Goal: Information Seeking & Learning: Learn about a topic

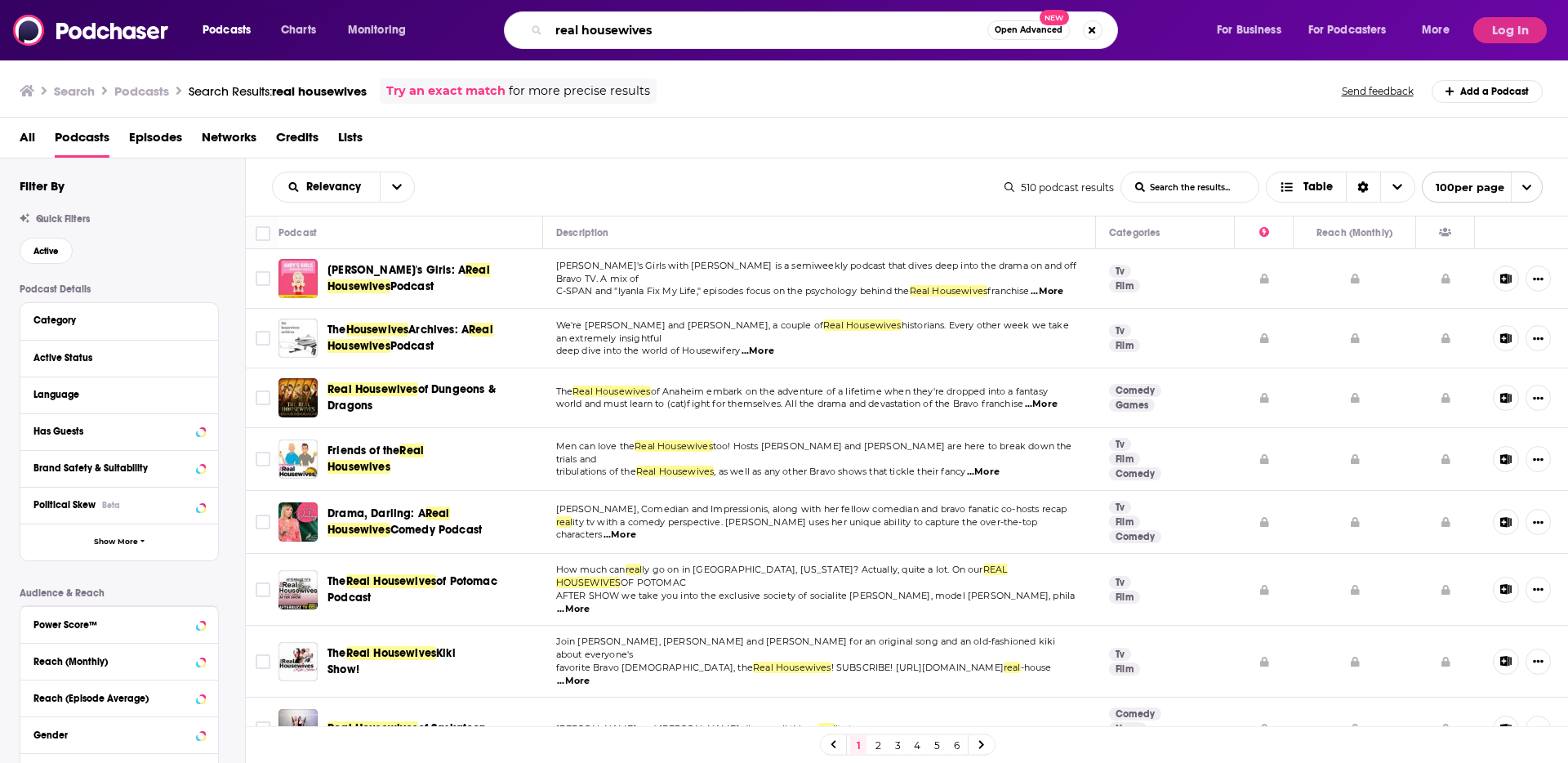
click at [692, 43] on input "real housewives" at bounding box center [767, 30] width 438 height 27
paste input "the advisor with [PERSON_NAME]"
type input "the advisor with [PERSON_NAME]"
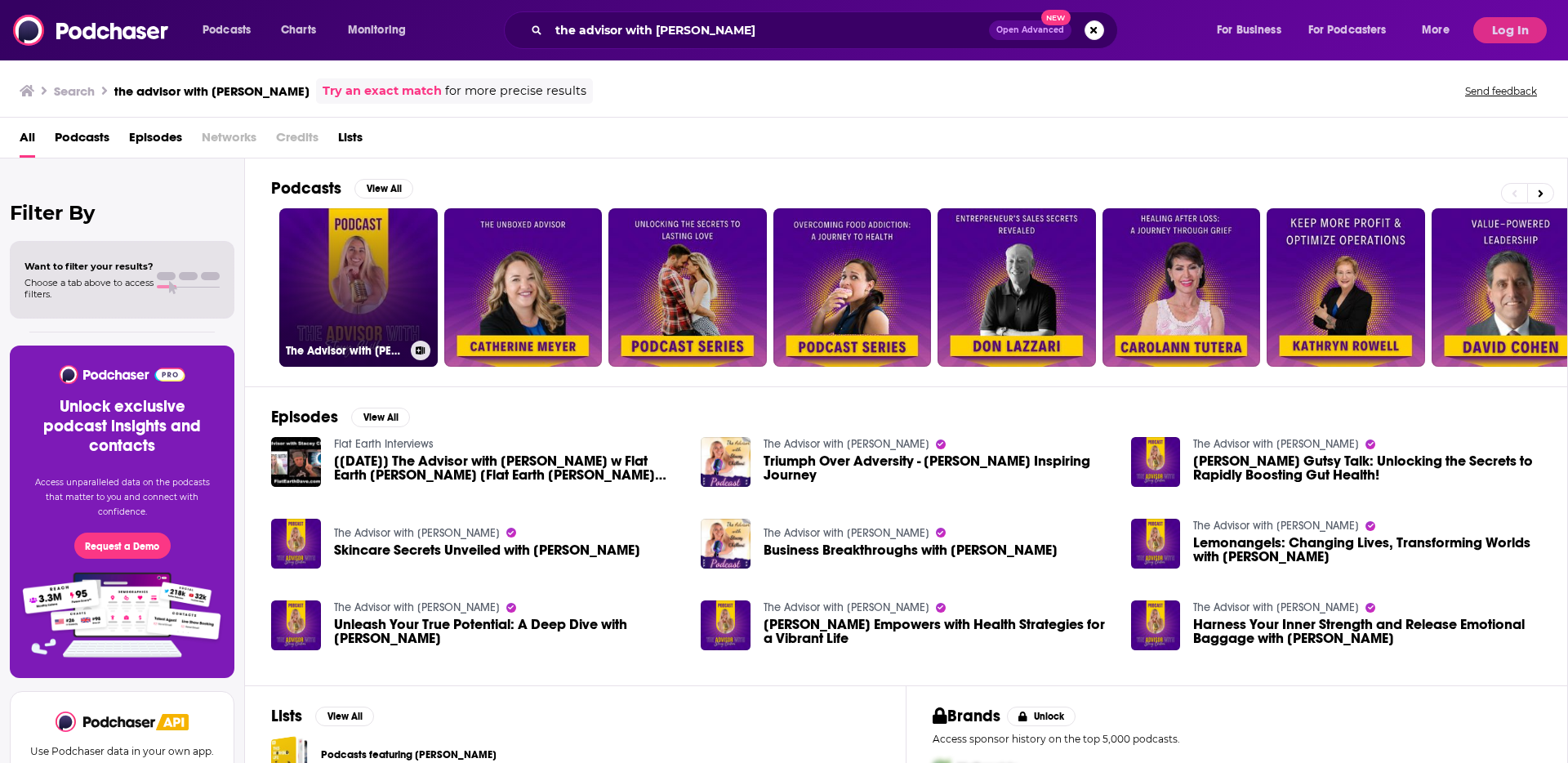
click at [335, 294] on link "The Advisor with [PERSON_NAME]" at bounding box center [358, 287] width 158 height 158
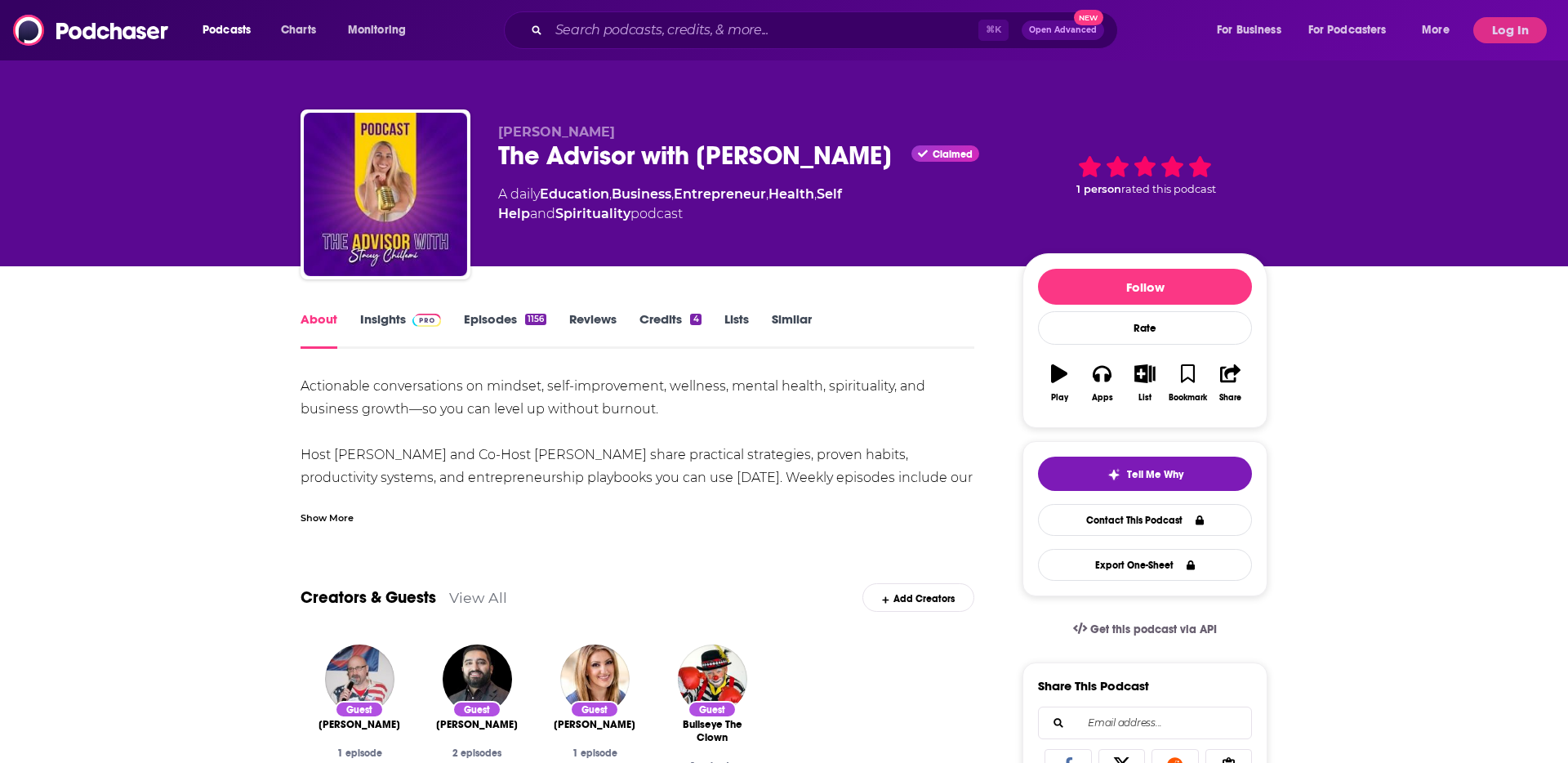
click at [379, 314] on link "Insights" at bounding box center [399, 330] width 80 height 38
